Goal: Transaction & Acquisition: Purchase product/service

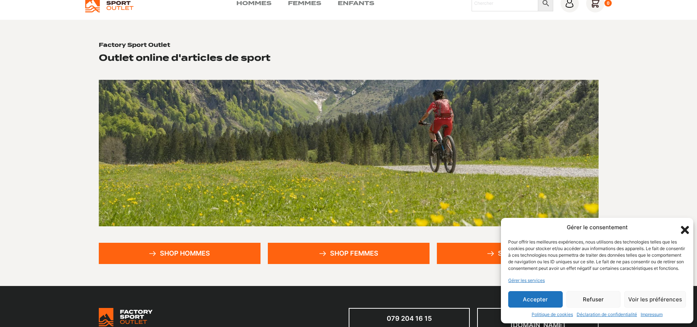
scroll to position [73, 0]
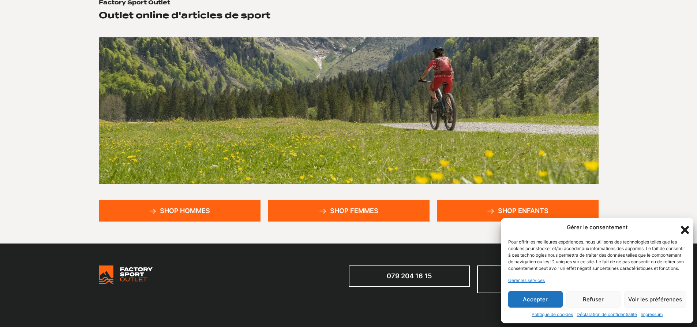
click at [536, 301] on button "Accepter" at bounding box center [535, 299] width 55 height 16
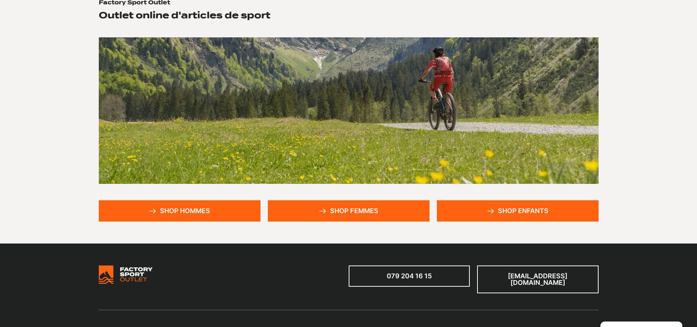
click at [181, 207] on link "Shop hommes" at bounding box center [180, 210] width 162 height 21
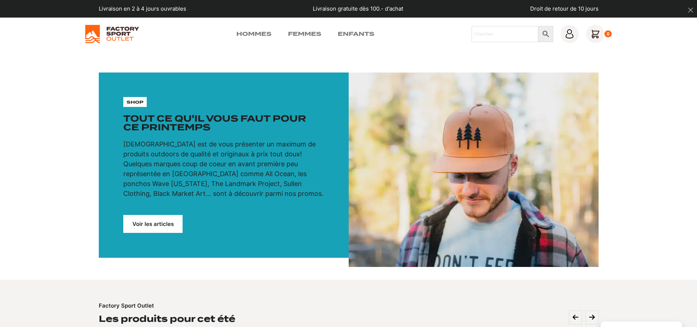
click at [159, 220] on link "Voir les articles" at bounding box center [152, 224] width 59 height 18
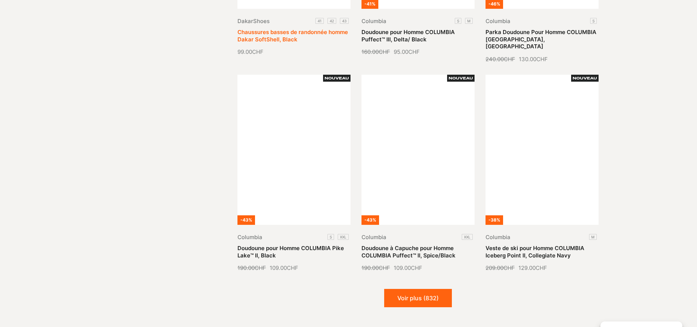
scroll to position [768, 0]
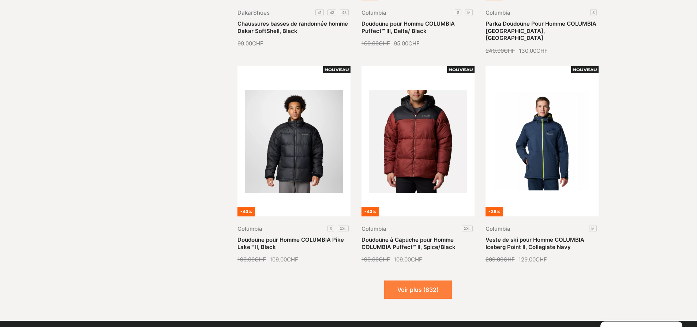
click at [412, 281] on button "Voir plus (832)" at bounding box center [418, 289] width 68 height 18
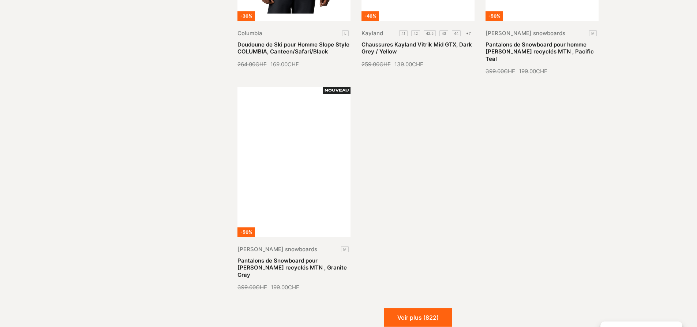
scroll to position [1610, 0]
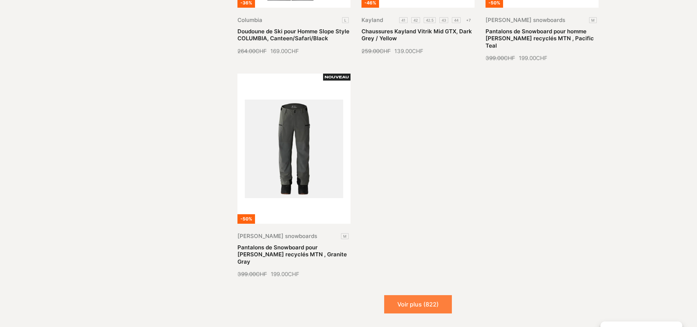
click at [412, 295] on button "Voir plus (822)" at bounding box center [418, 304] width 68 height 18
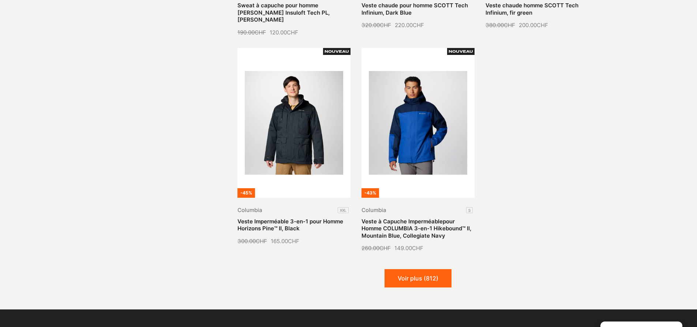
scroll to position [2305, 0]
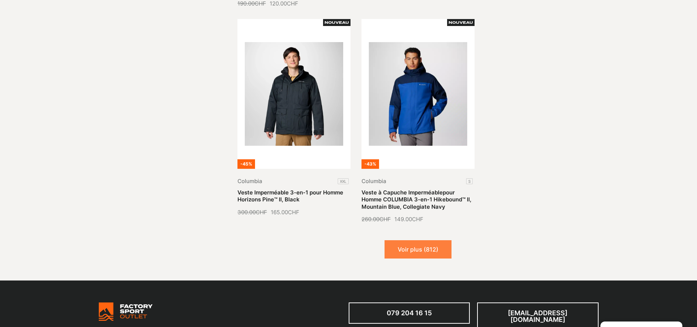
click at [413, 240] on button "Voir plus (812)" at bounding box center [418, 249] width 67 height 18
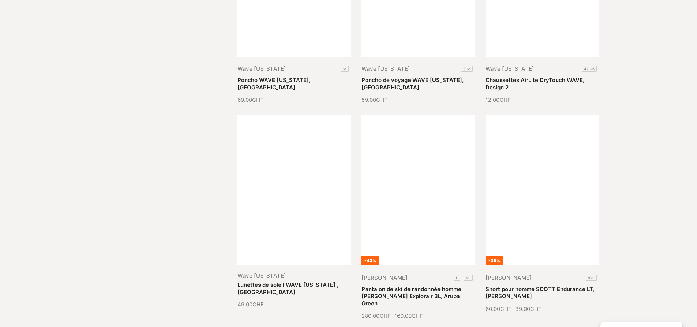
scroll to position [2854, 0]
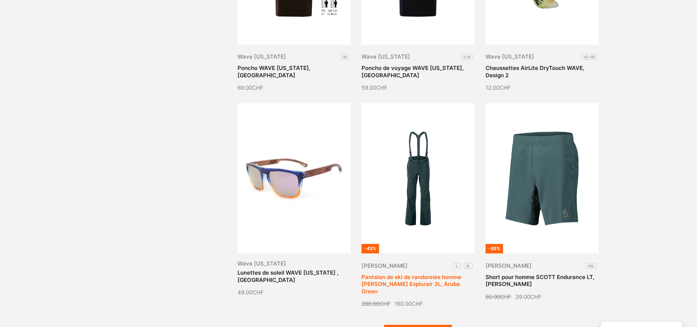
click at [413, 273] on link "Pantalon de ski de randonnée homme Scott M’S Explorair 3L, Aruba Green" at bounding box center [412, 283] width 100 height 21
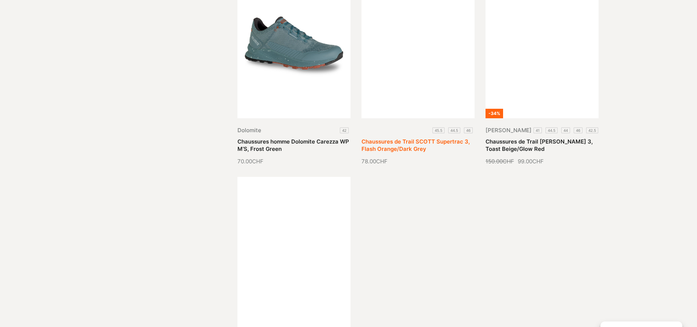
scroll to position [3769, 0]
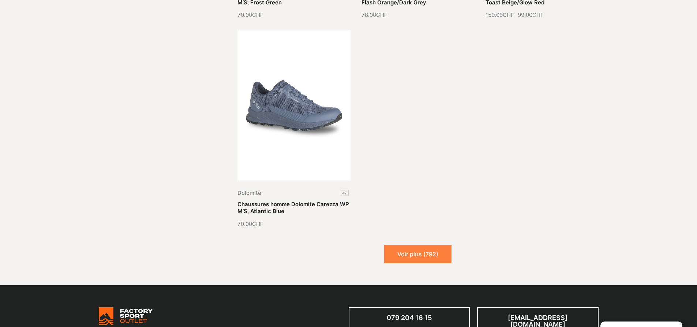
click at [418, 245] on button "Voir plus (792)" at bounding box center [417, 254] width 67 height 18
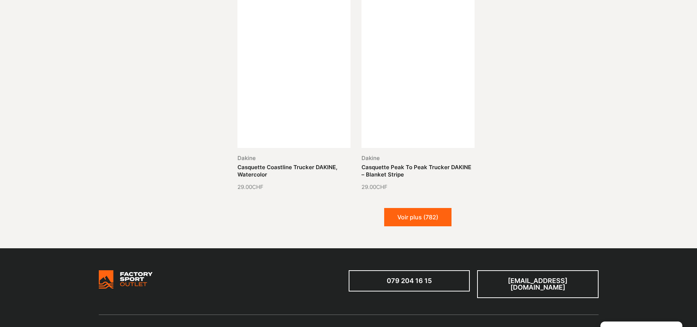
scroll to position [4464, 0]
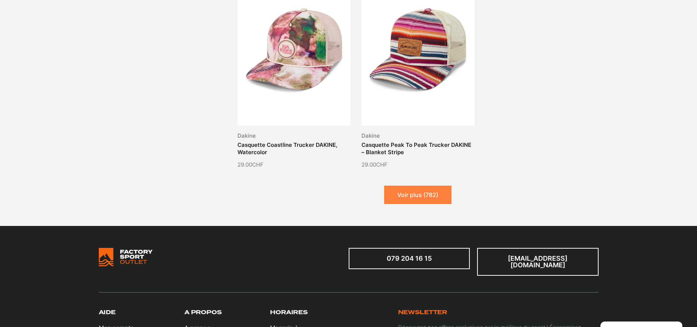
click at [426, 186] on button "Voir plus (782)" at bounding box center [417, 195] width 67 height 18
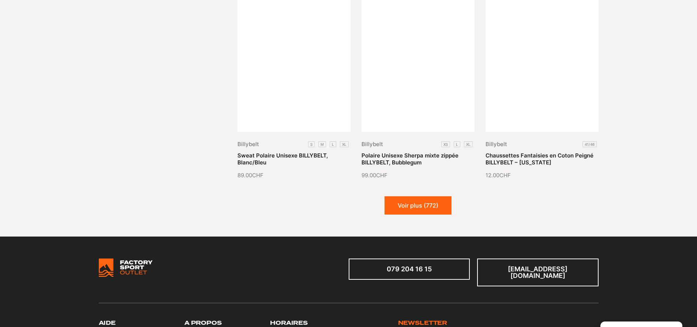
scroll to position [5086, 0]
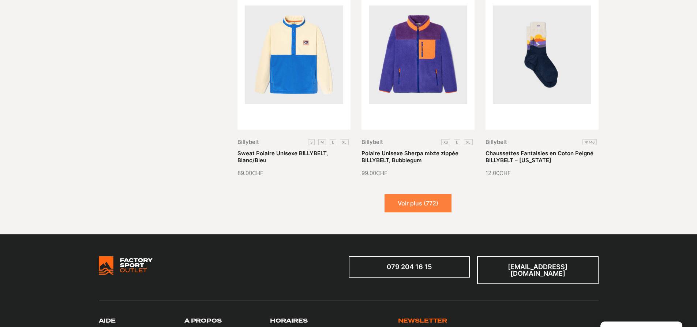
click at [410, 194] on button "Voir plus (772)" at bounding box center [418, 203] width 67 height 18
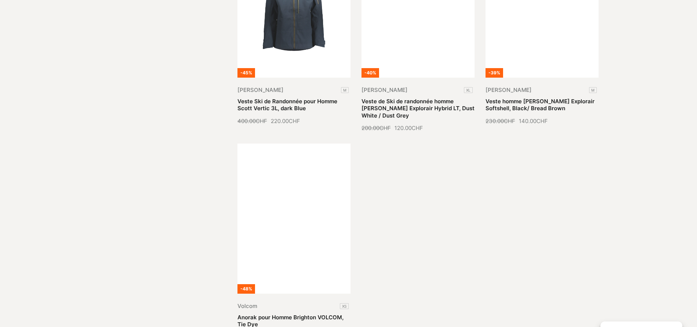
scroll to position [5854, 0]
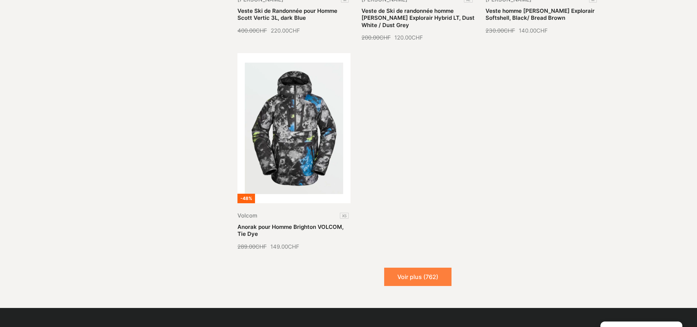
click at [413, 267] on button "Voir plus (762)" at bounding box center [417, 276] width 67 height 18
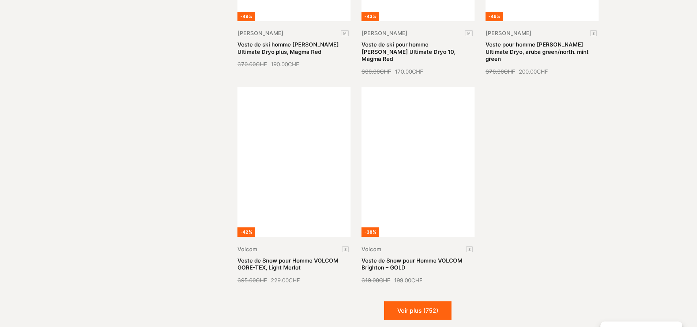
scroll to position [6586, 0]
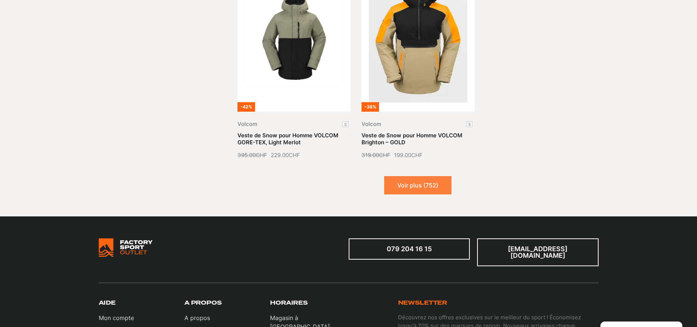
click at [409, 176] on button "Voir plus (752)" at bounding box center [417, 185] width 67 height 18
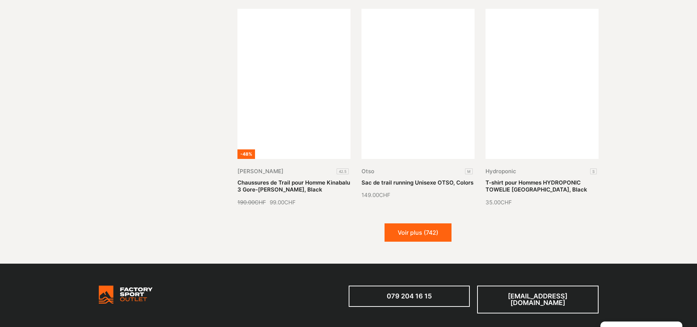
scroll to position [7208, 0]
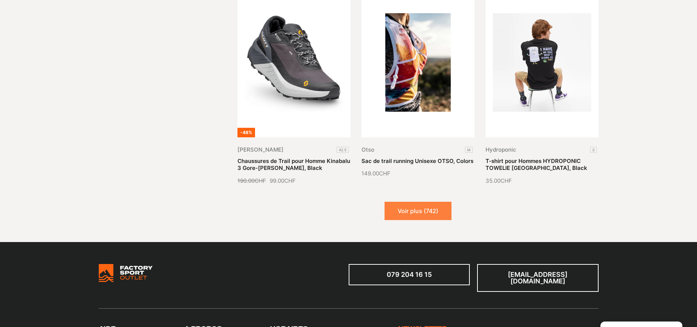
click at [407, 202] on button "Voir plus (742)" at bounding box center [418, 211] width 67 height 18
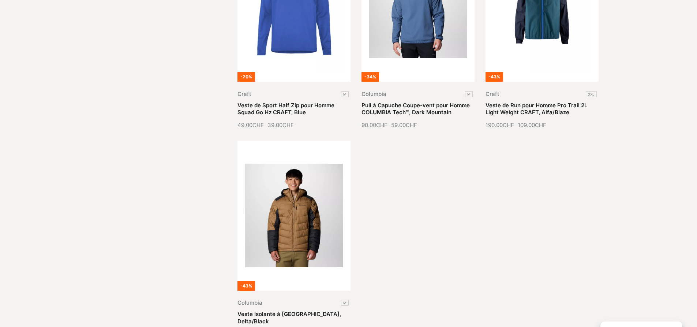
scroll to position [8013, 0]
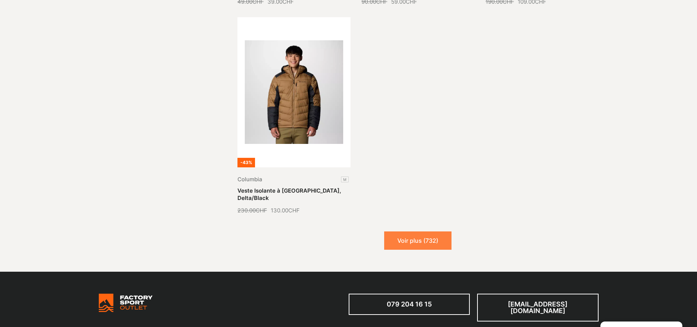
click at [417, 231] on button "Voir plus (732)" at bounding box center [417, 240] width 67 height 18
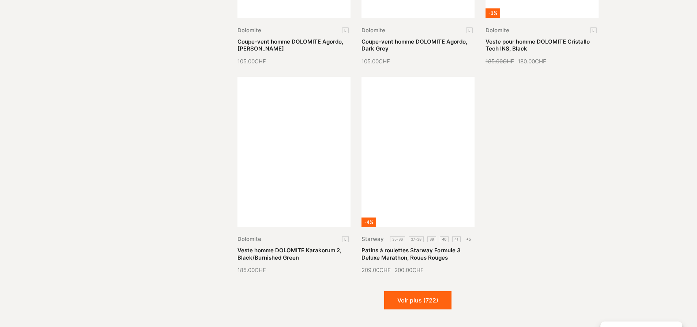
scroll to position [8635, 0]
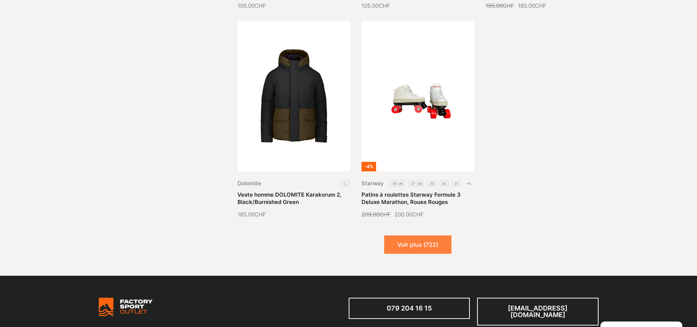
click at [413, 235] on button "Voir plus (722)" at bounding box center [417, 244] width 67 height 18
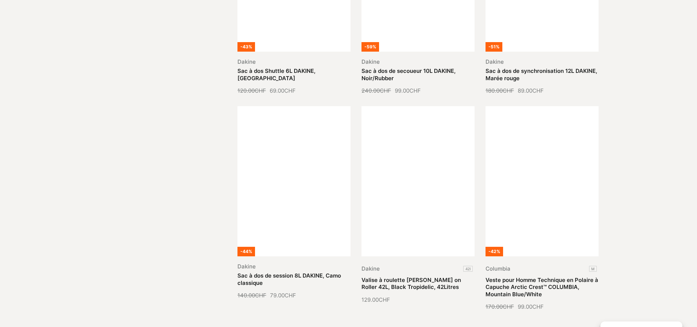
scroll to position [9184, 0]
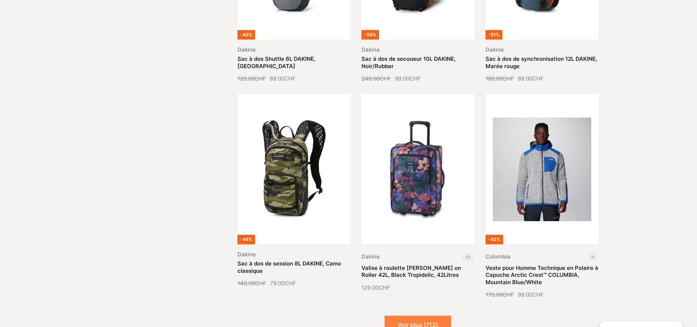
click at [420, 315] on button "Voir plus (712)" at bounding box center [418, 324] width 67 height 18
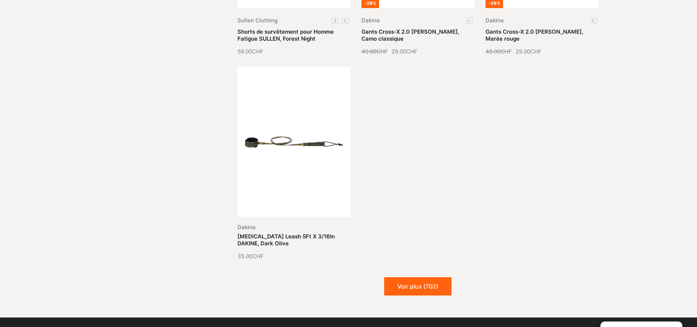
scroll to position [10062, 0]
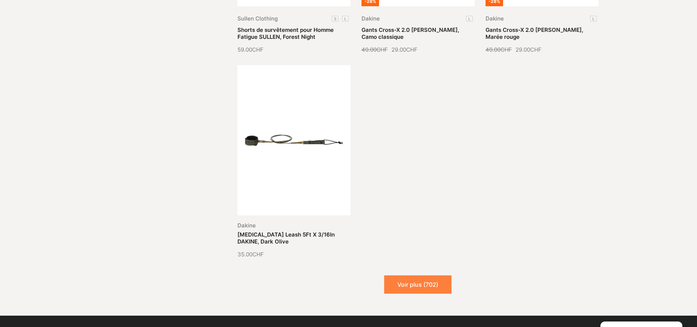
click at [415, 275] on button "Voir plus (702)" at bounding box center [417, 284] width 67 height 18
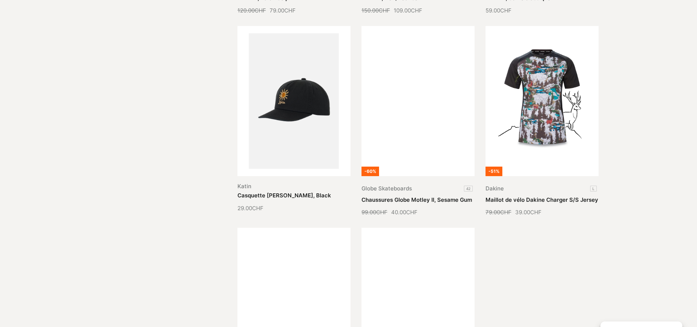
scroll to position [10611, 0]
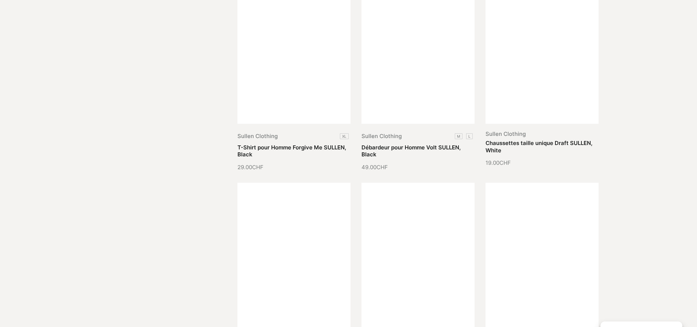
scroll to position [11233, 0]
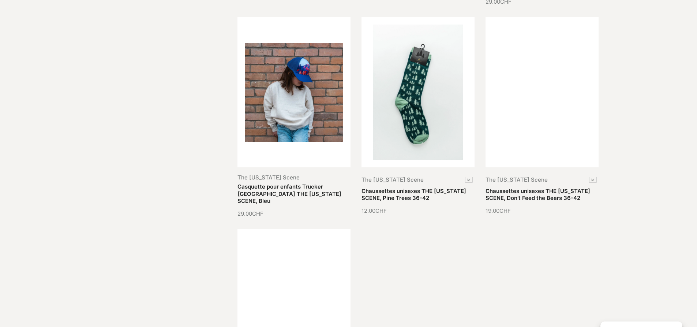
scroll to position [12111, 0]
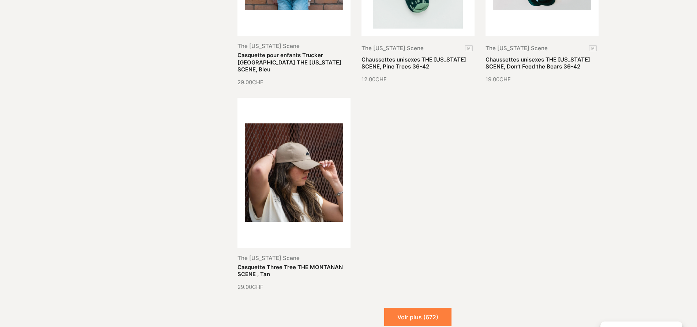
click at [414, 308] on button "Voir plus (672)" at bounding box center [417, 317] width 67 height 18
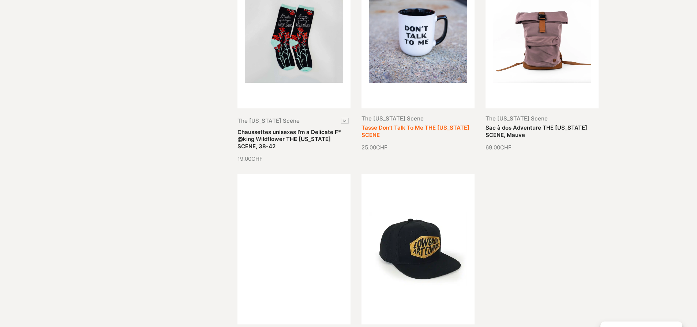
scroll to position [12770, 0]
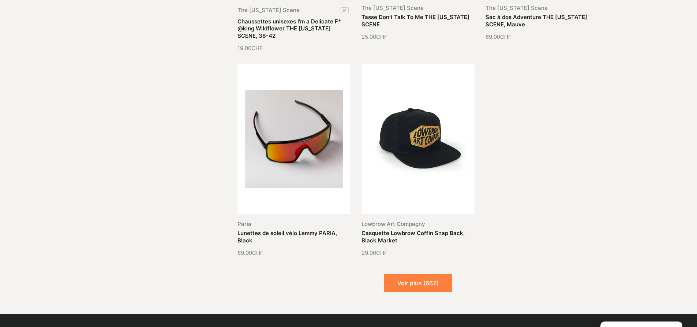
click at [408, 274] on button "Voir plus (662)" at bounding box center [418, 283] width 68 height 18
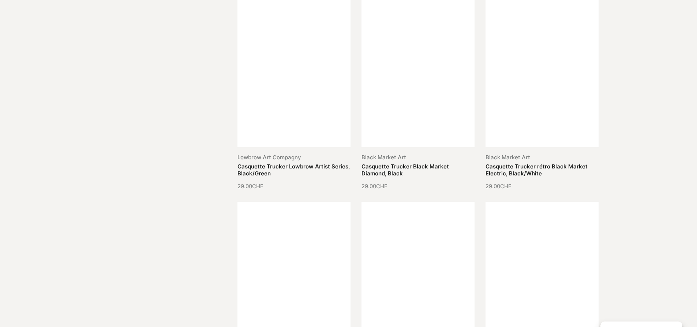
scroll to position [13501, 0]
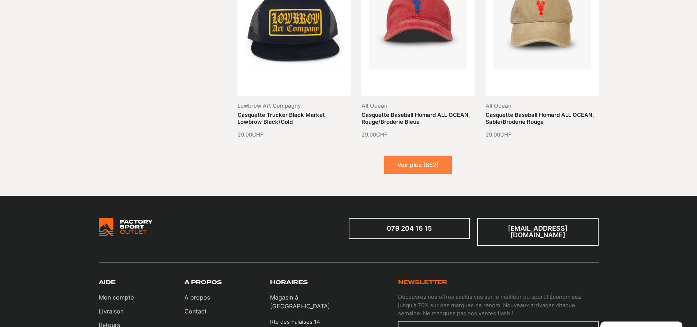
click at [415, 156] on button "Voir plus (652)" at bounding box center [418, 165] width 68 height 18
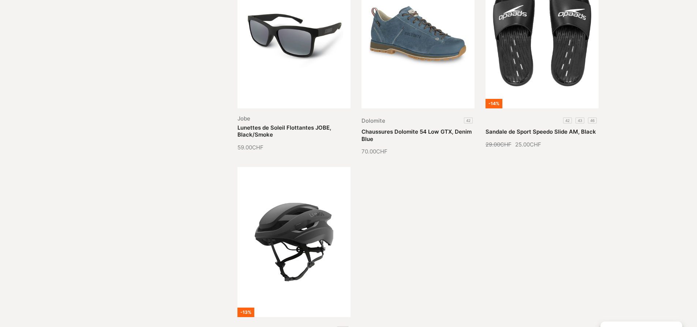
scroll to position [14160, 0]
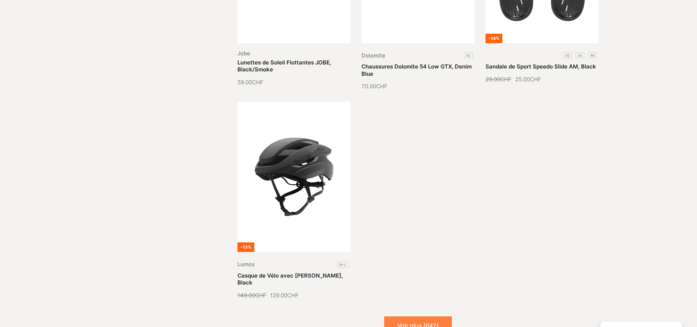
click at [411, 316] on button "Voir plus (642)" at bounding box center [418, 325] width 68 height 18
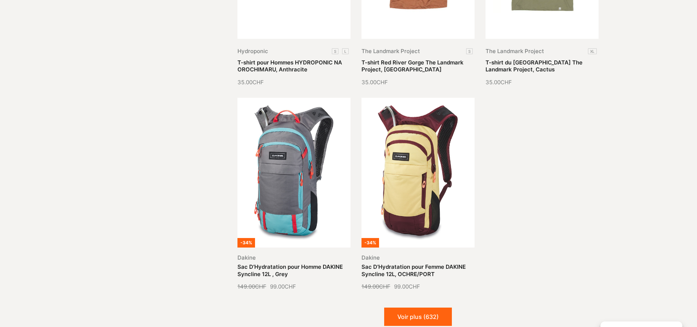
scroll to position [14965, 0]
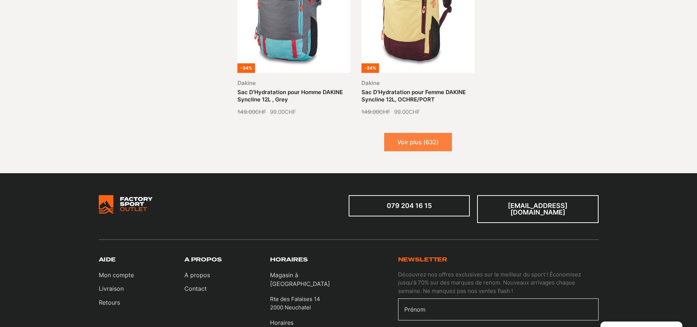
click at [420, 133] on button "Voir plus (632)" at bounding box center [418, 142] width 68 height 18
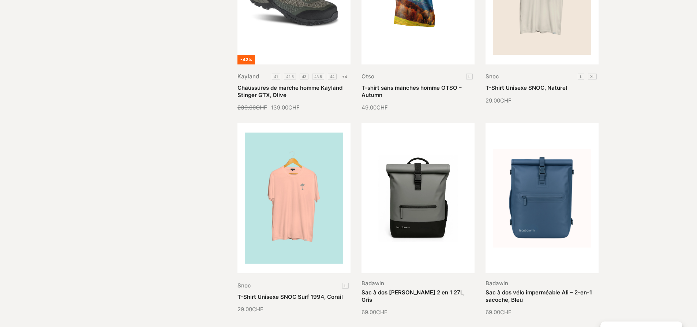
scroll to position [15441, 0]
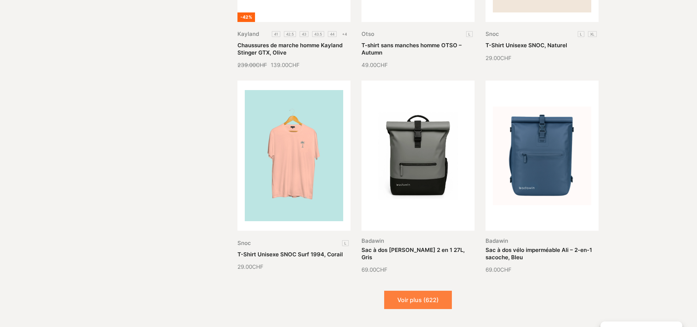
click at [418, 291] on button "Voir plus (622)" at bounding box center [418, 300] width 68 height 18
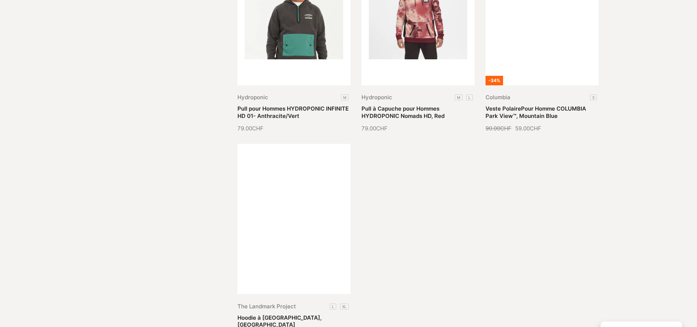
scroll to position [16209, 0]
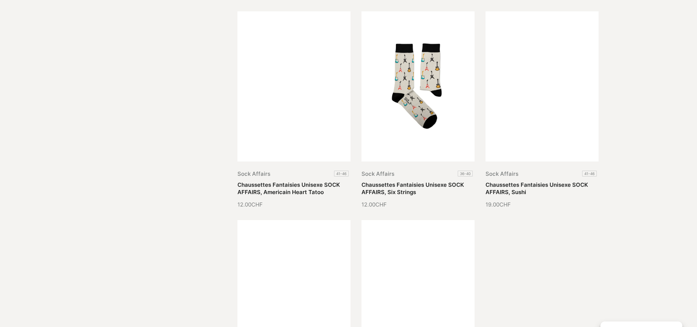
scroll to position [16977, 0]
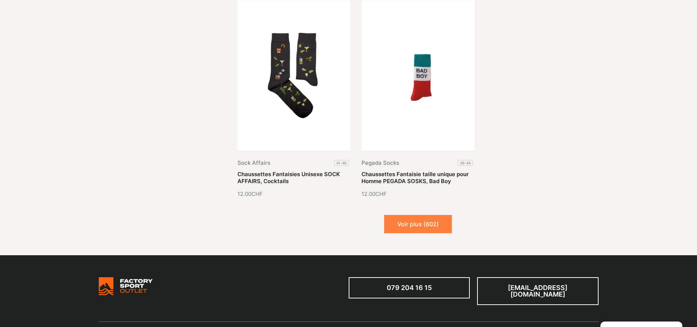
click at [415, 215] on button "Voir plus (602)" at bounding box center [418, 224] width 68 height 18
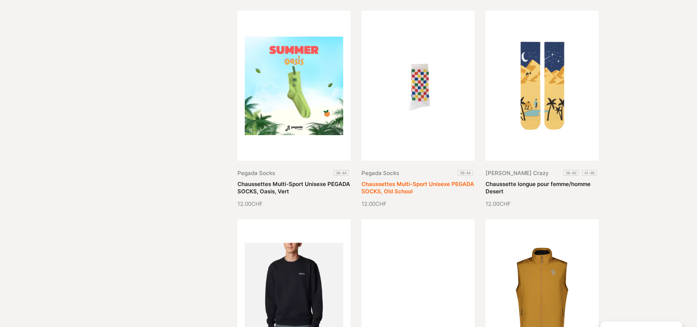
scroll to position [17453, 0]
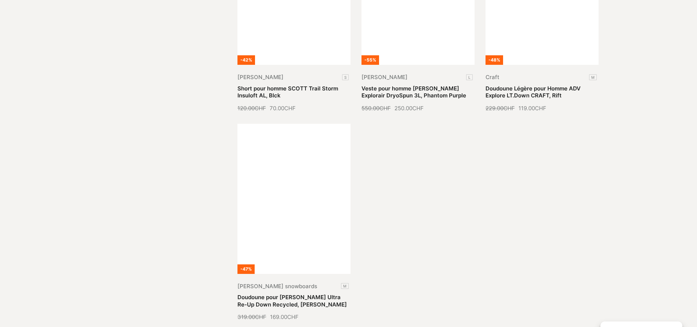
scroll to position [18331, 0]
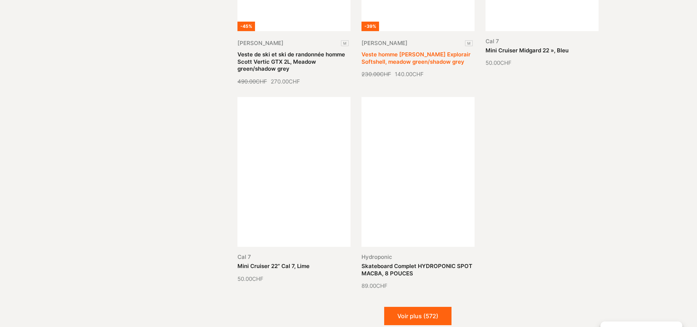
scroll to position [19100, 0]
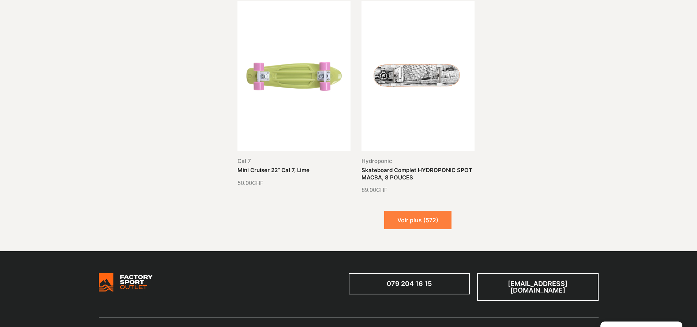
click at [412, 211] on button "Voir plus (572)" at bounding box center [417, 220] width 67 height 18
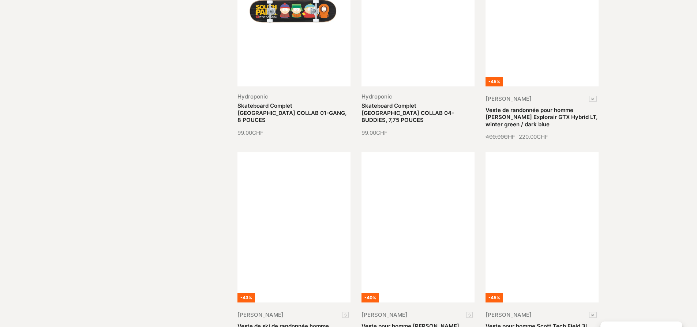
scroll to position [19612, 0]
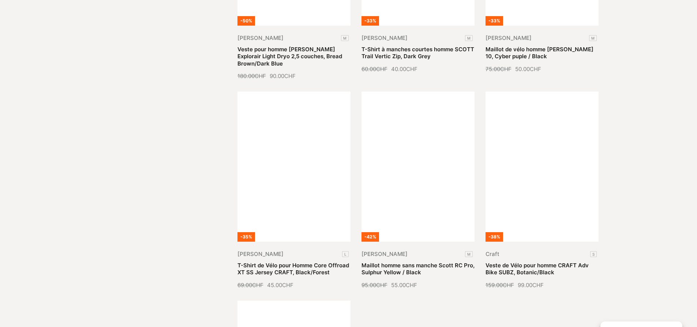
scroll to position [20380, 0]
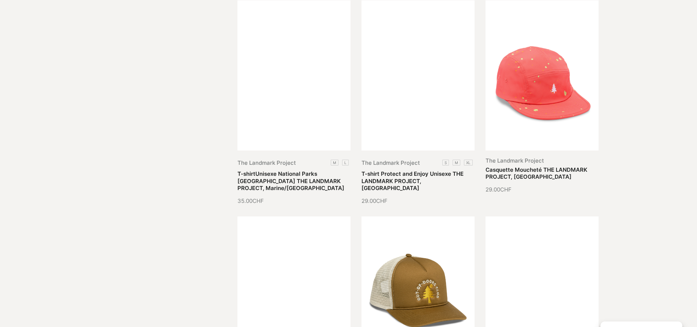
scroll to position [21039, 0]
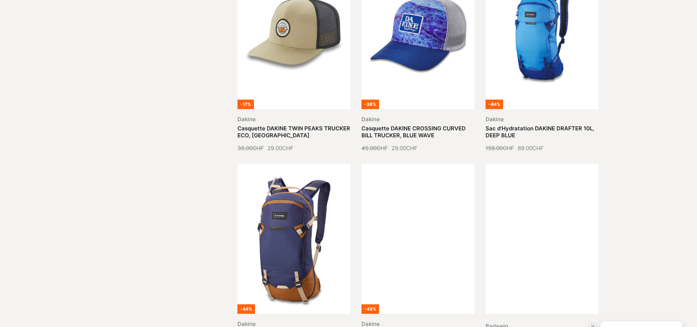
scroll to position [21734, 0]
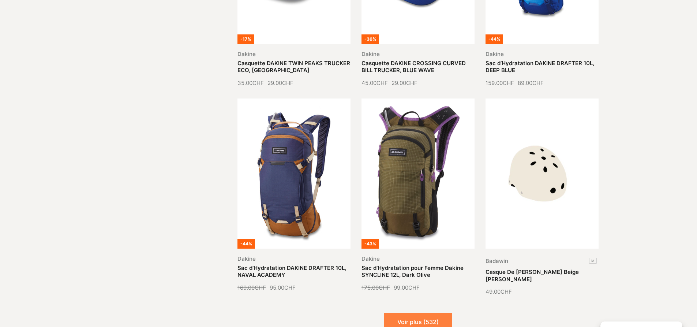
click at [426, 312] on button "Voir plus (532)" at bounding box center [418, 321] width 68 height 18
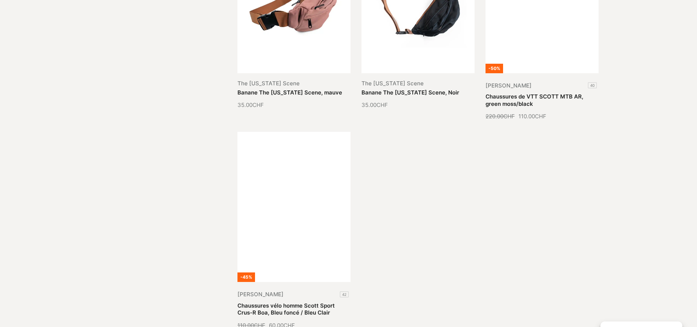
scroll to position [22539, 0]
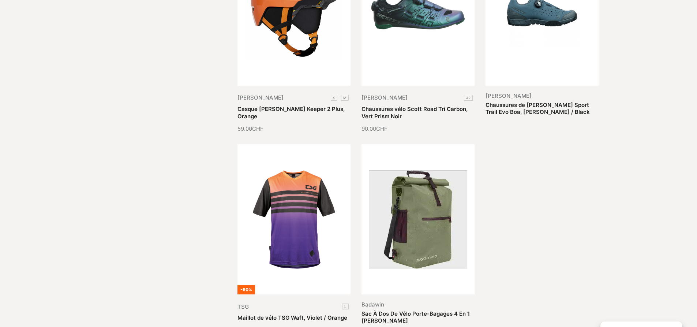
scroll to position [23161, 0]
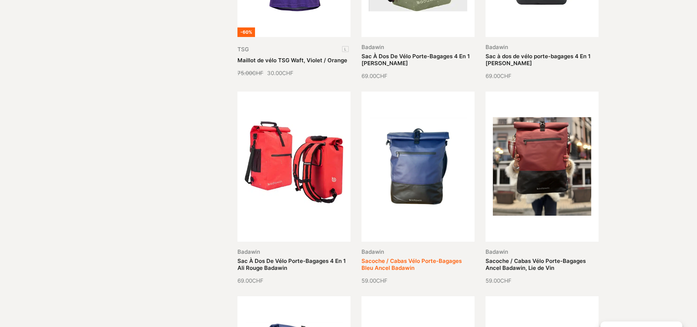
scroll to position [23381, 0]
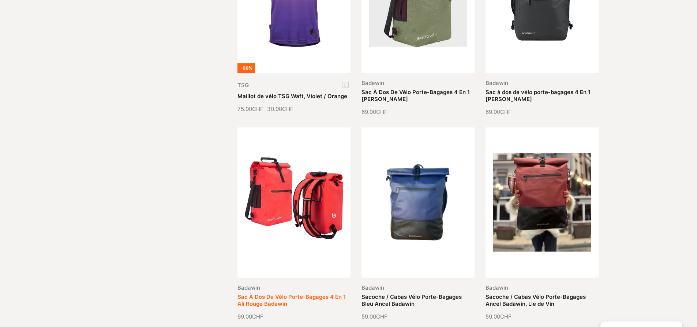
click at [275, 293] on link "Sac À Dos De Vélo Porte-Bagages 4 En 1 Ali Rouge Badawin" at bounding box center [291, 300] width 108 height 14
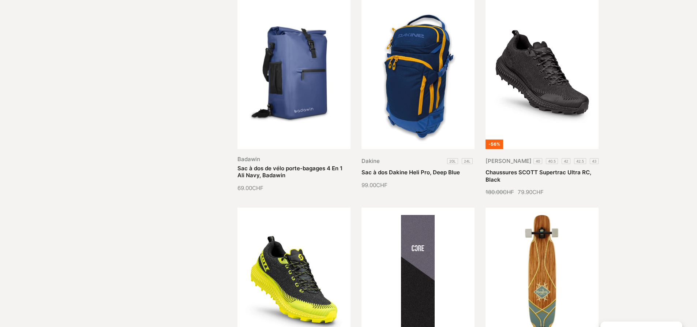
scroll to position [23783, 0]
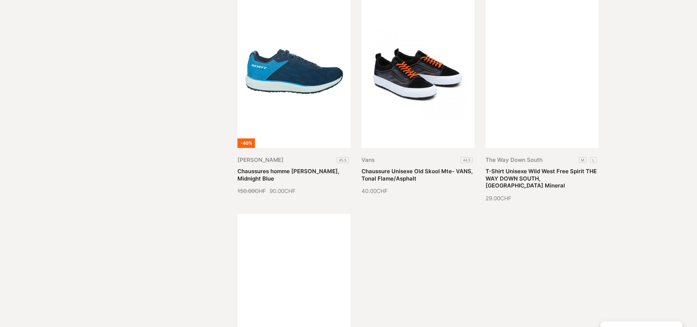
scroll to position [24551, 0]
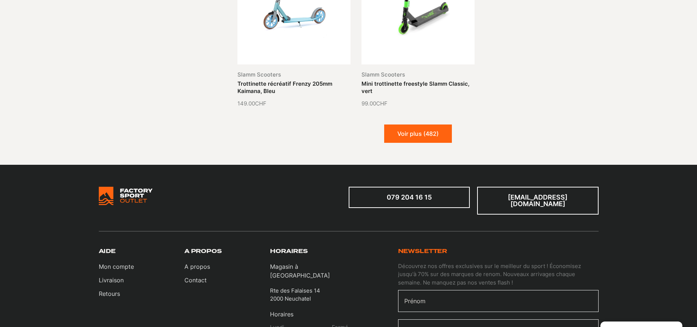
scroll to position [25247, 0]
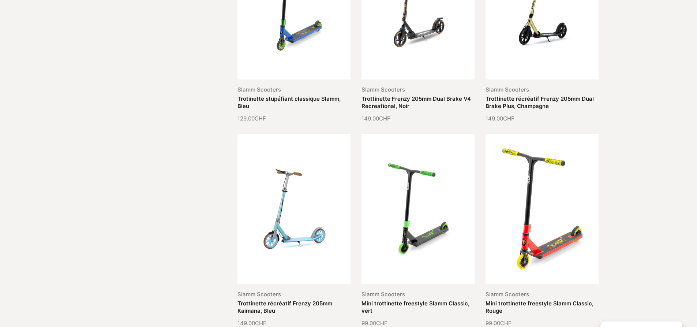
scroll to position [25466, 0]
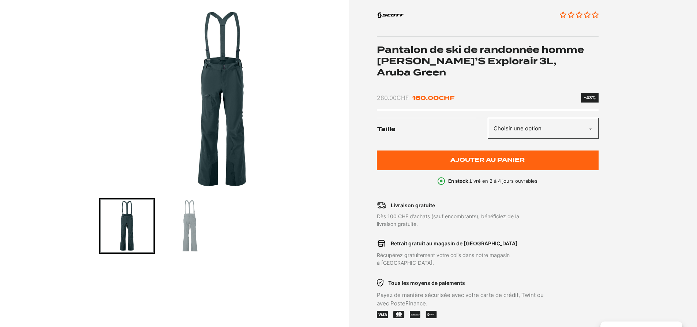
scroll to position [110, 0]
